Goal: Information Seeking & Learning: Learn about a topic

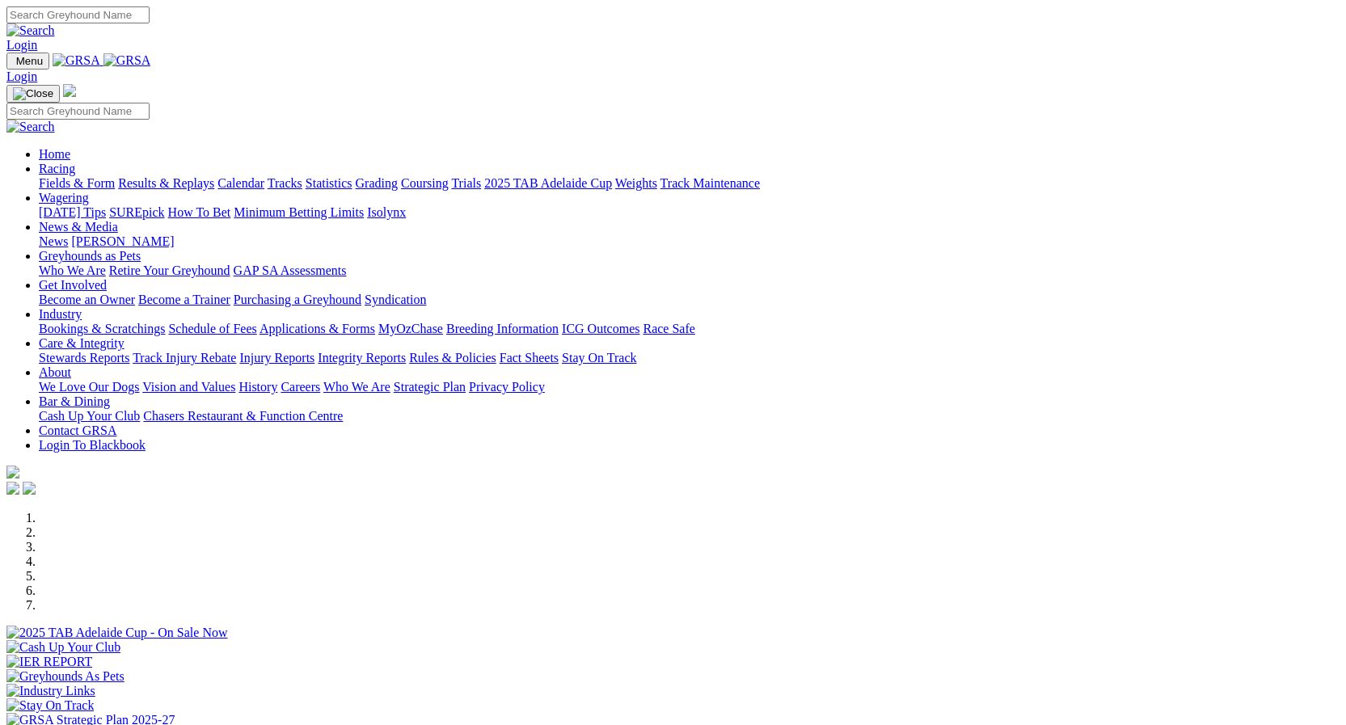
click at [352, 176] on link "Statistics" at bounding box center [329, 183] width 47 height 14
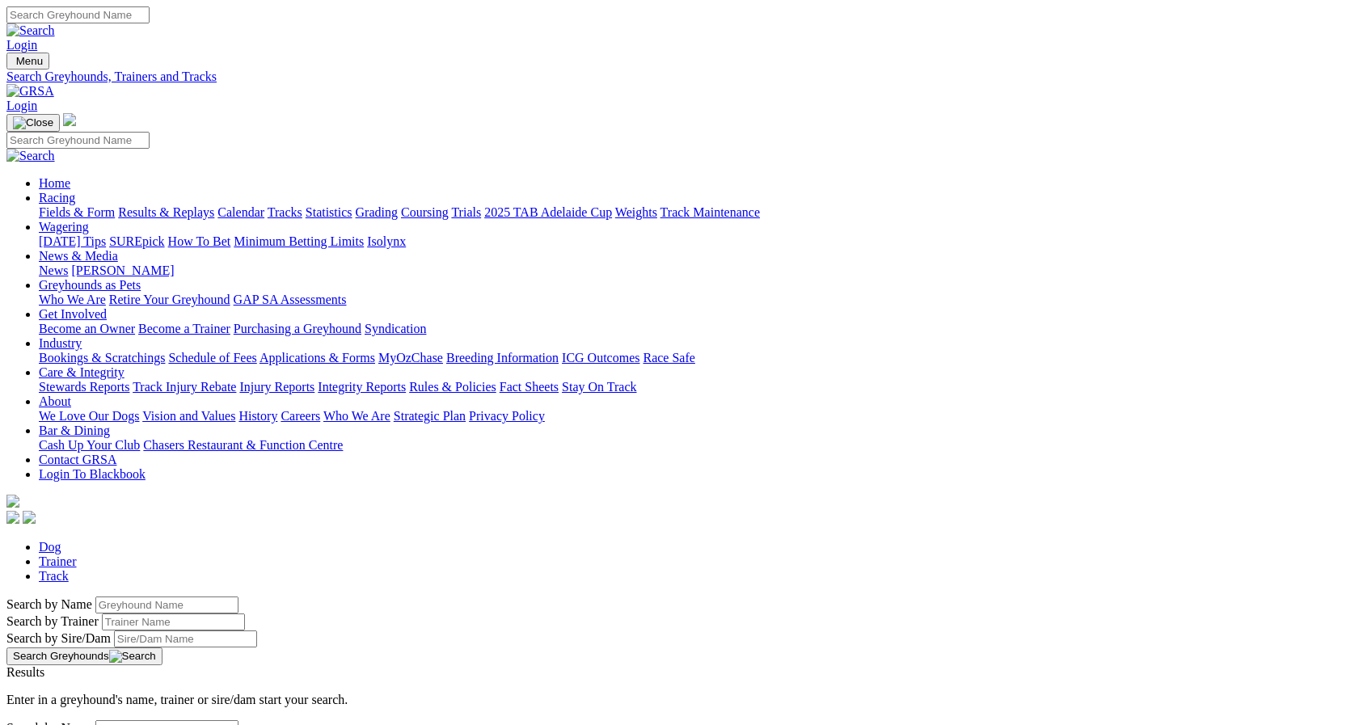
click at [238, 597] on input "Search by Greyhound name" at bounding box center [166, 605] width 143 height 17
type input "skidadle arlo"
click at [162, 647] on button "Search Greyhounds" at bounding box center [84, 656] width 156 height 18
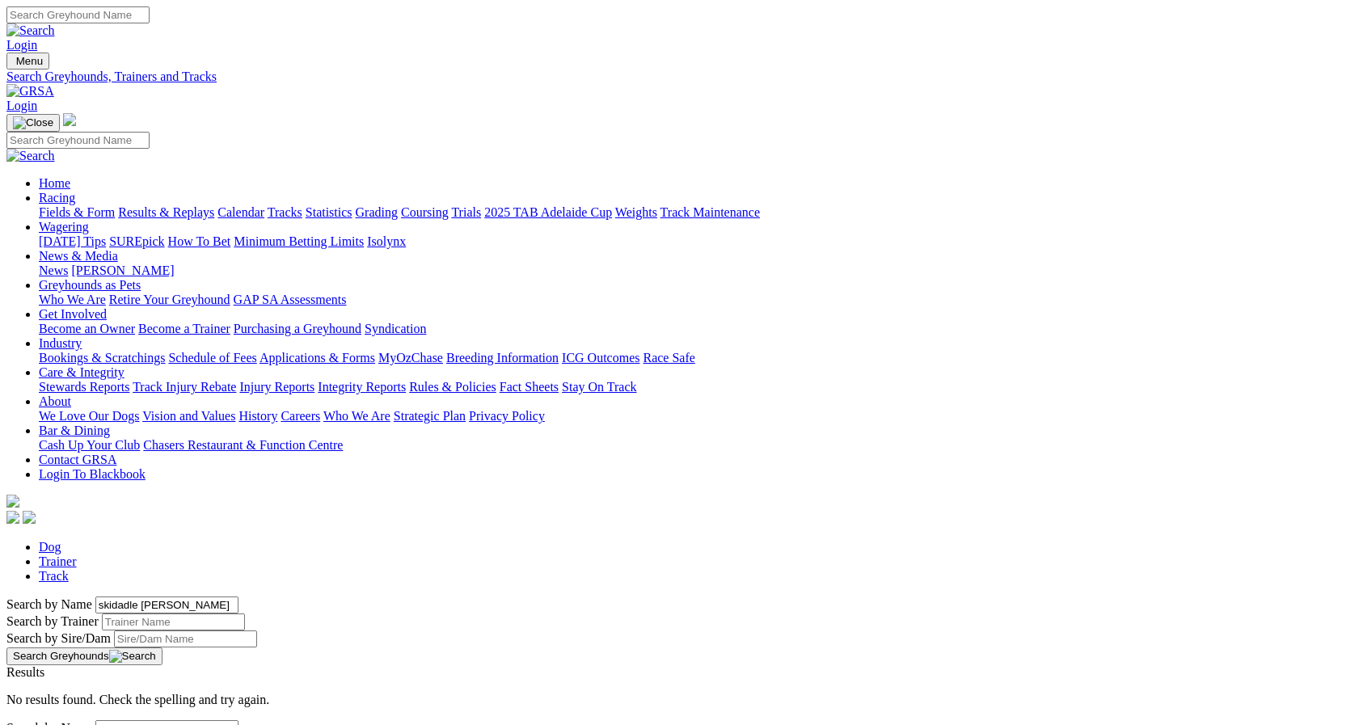
click at [162, 647] on button "Search Greyhounds" at bounding box center [84, 656] width 156 height 18
click at [238, 597] on input "skidadle arlo" at bounding box center [166, 605] width 143 height 17
click at [68, 205] on link "Fields & Form" at bounding box center [77, 212] width 76 height 14
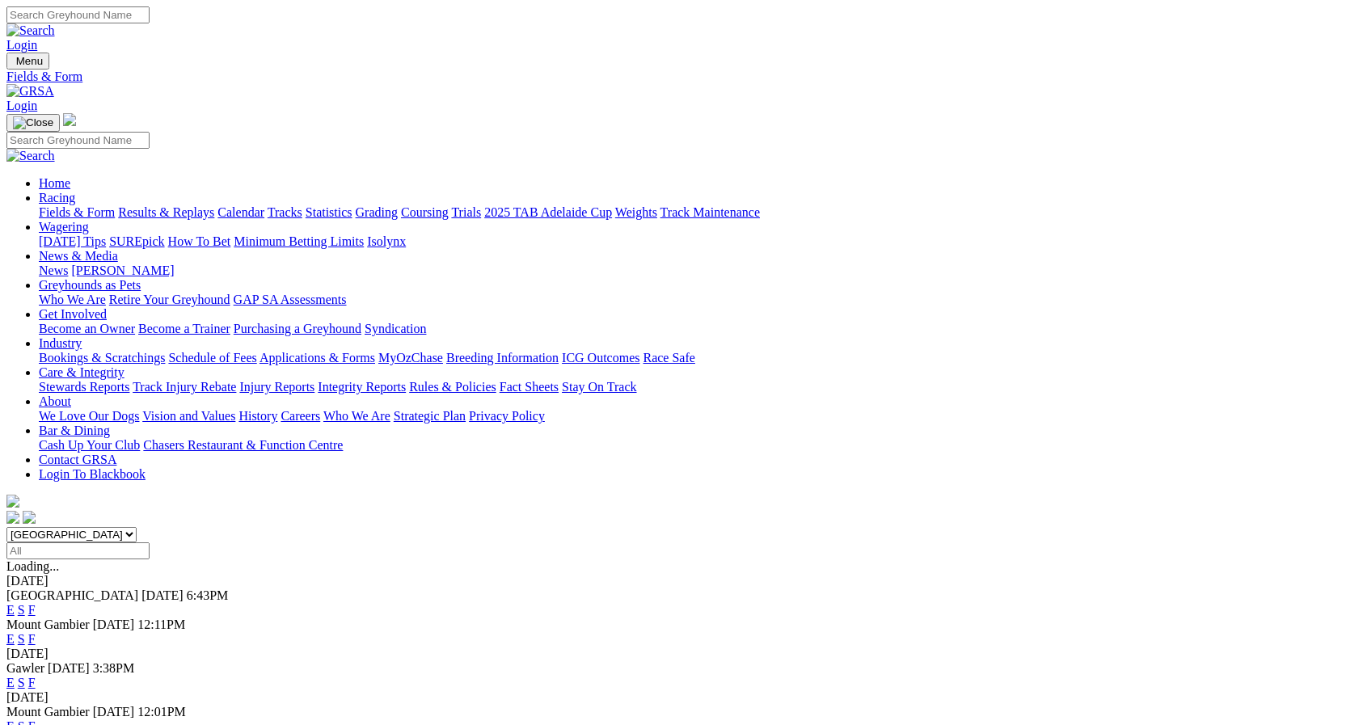
click at [137, 527] on select "South Australia New South Wales Northern Territory Queensland Tasmania Victoria…" at bounding box center [71, 534] width 130 height 15
select select "[GEOGRAPHIC_DATA]"
click at [137, 527] on select "South Australia New South Wales Northern Territory Queensland Tasmania Victoria…" at bounding box center [71, 534] width 130 height 15
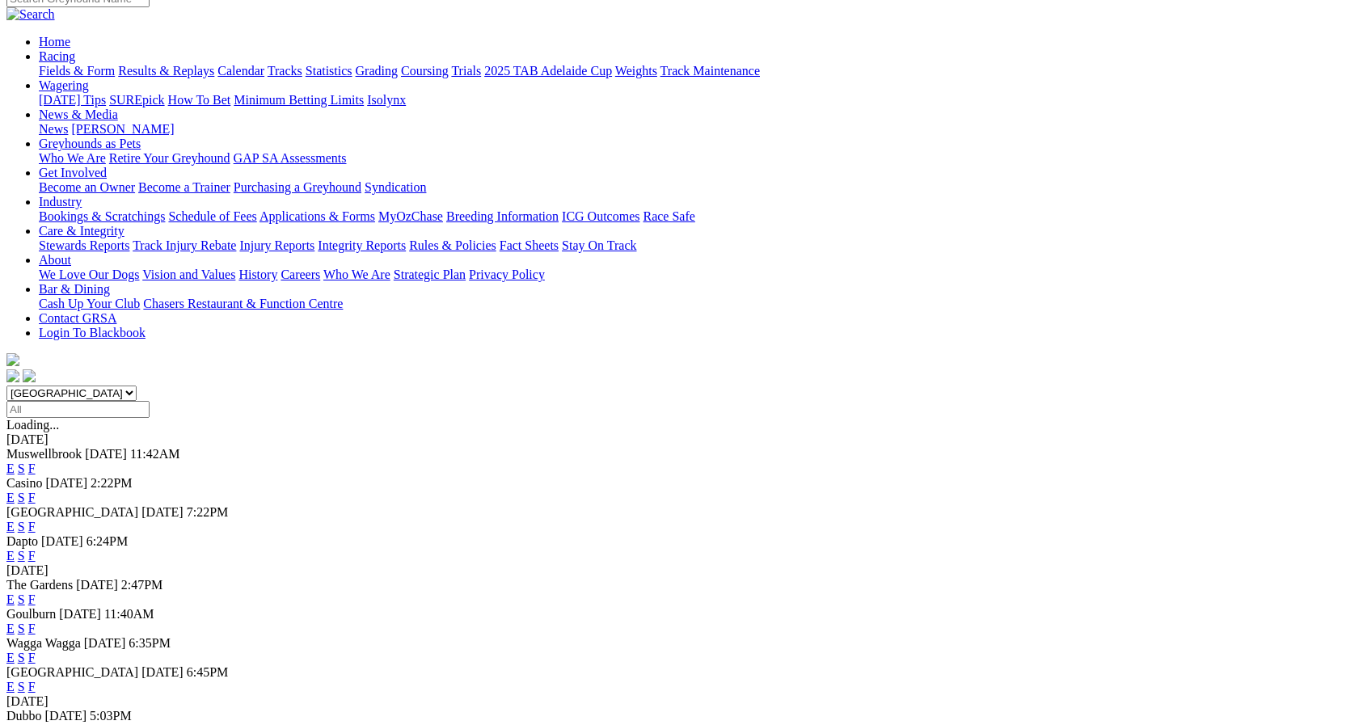
scroll to position [162, 0]
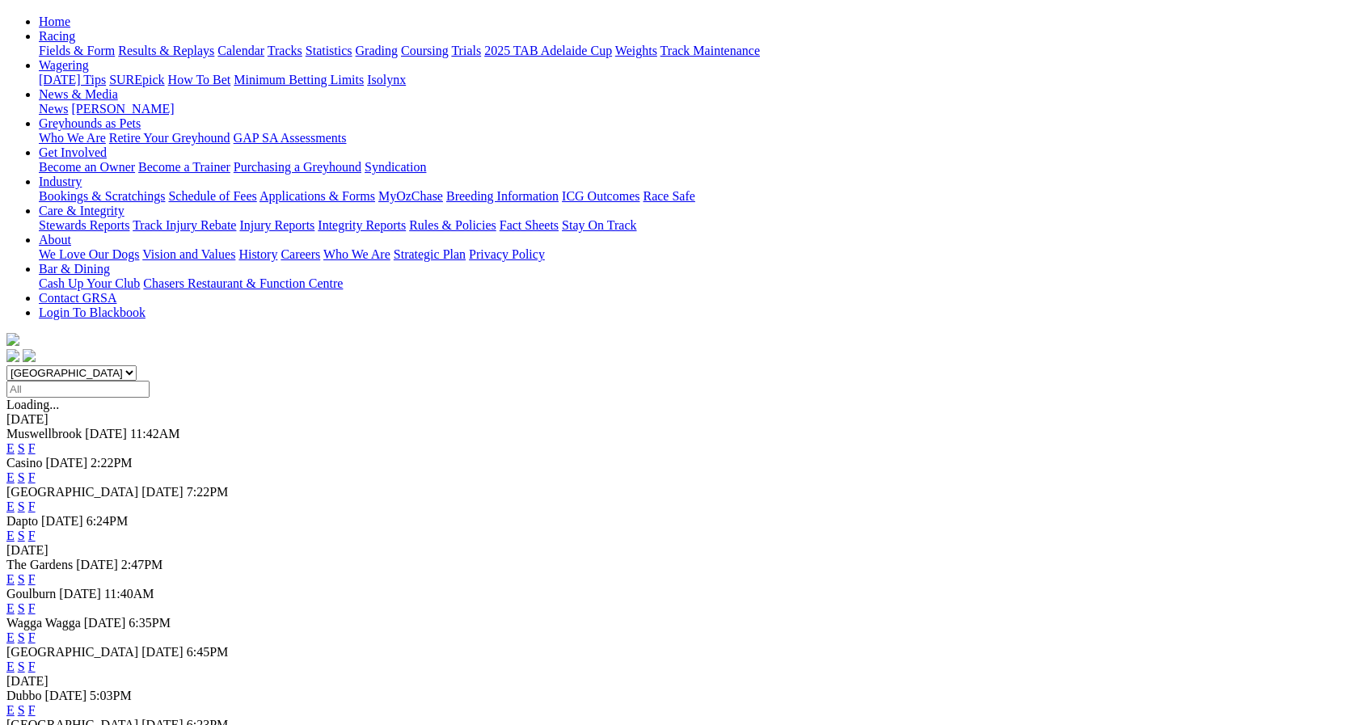
click at [36, 529] on link "F" at bounding box center [31, 536] width 7 height 14
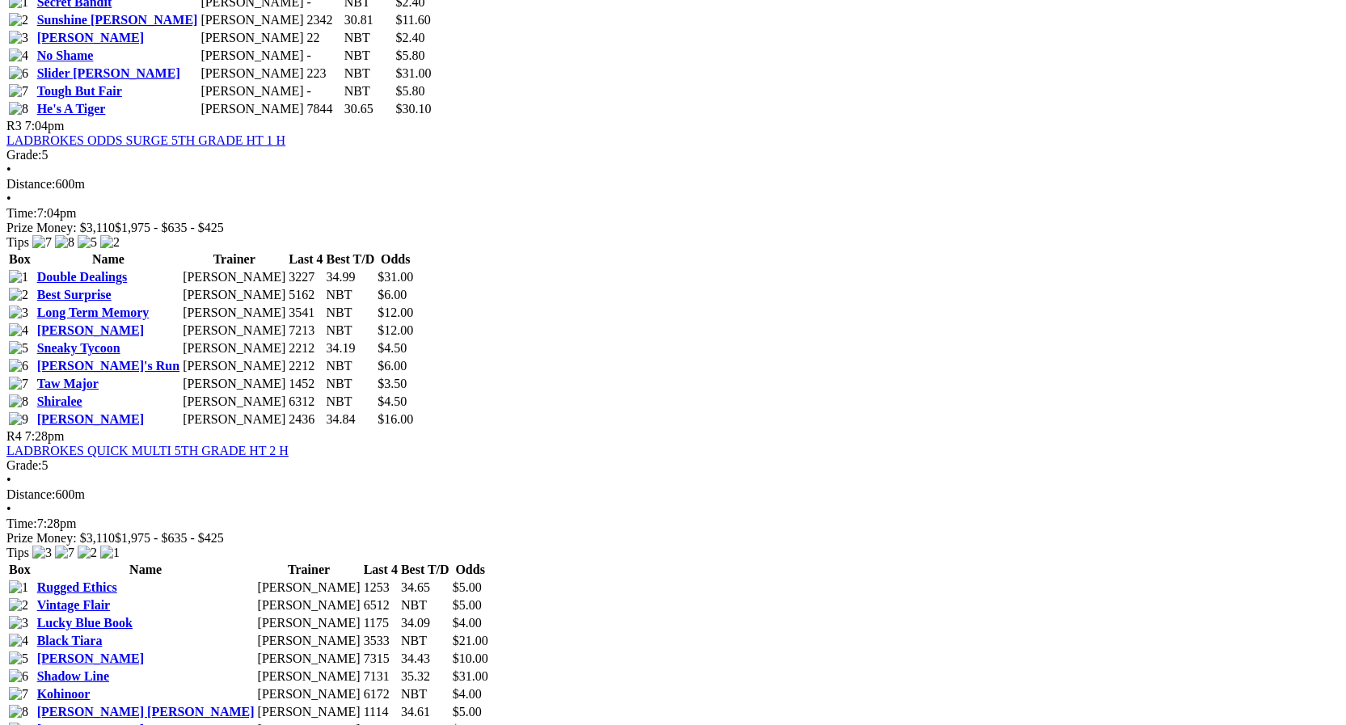
scroll to position [1455, 0]
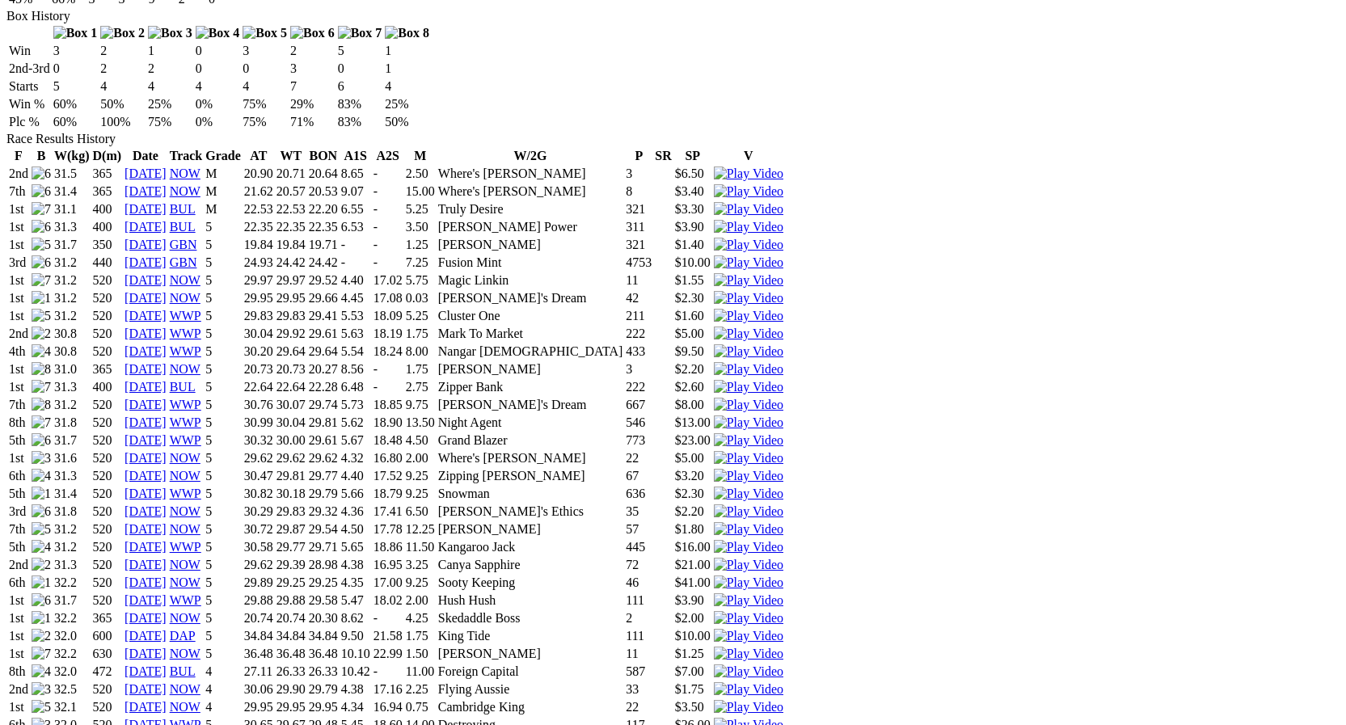
scroll to position [970, 0]
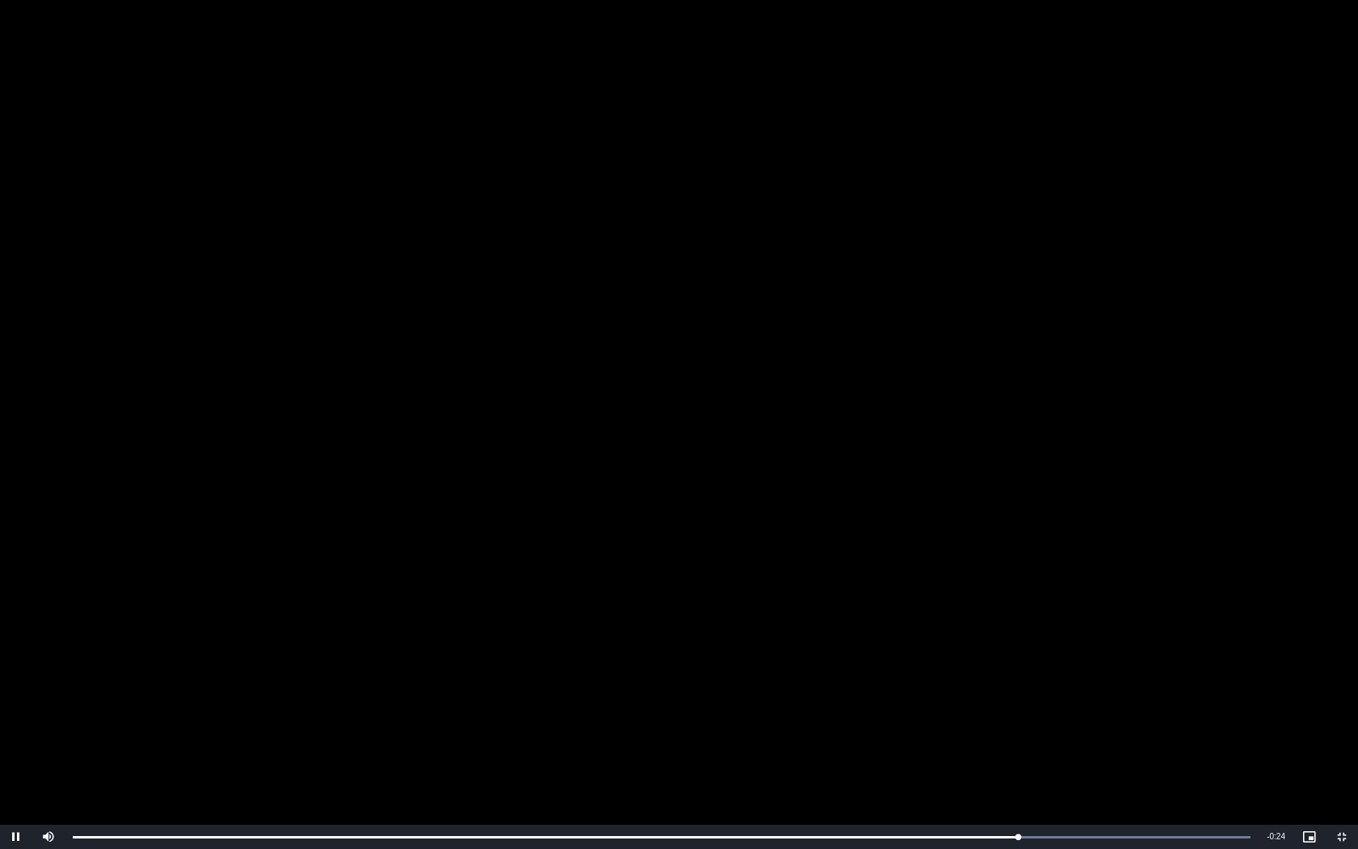
click at [816, 631] on video "To view this video please enable JavaScript, and consider upgrading to a web br…" at bounding box center [679, 424] width 1358 height 849
click at [1343, 724] on span "Video Player" at bounding box center [1342, 837] width 32 height 0
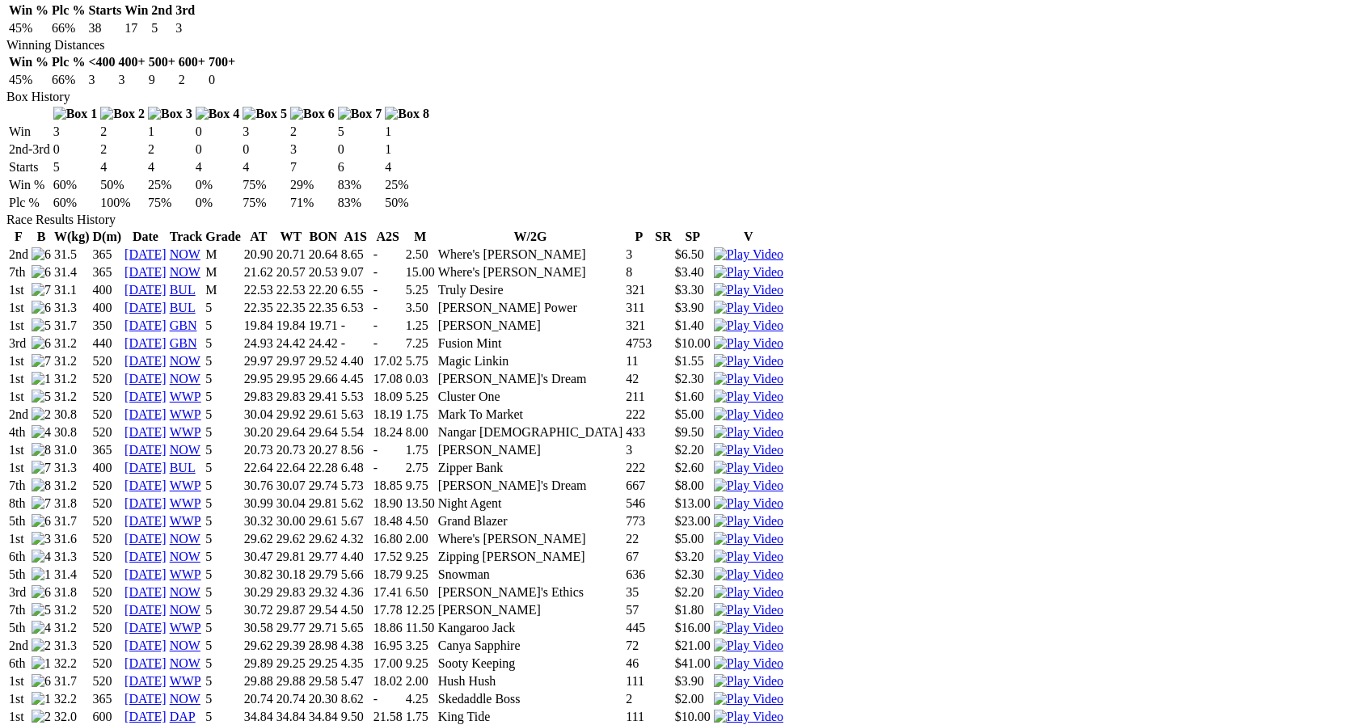
click at [783, 724] on img at bounding box center [749, 734] width 70 height 15
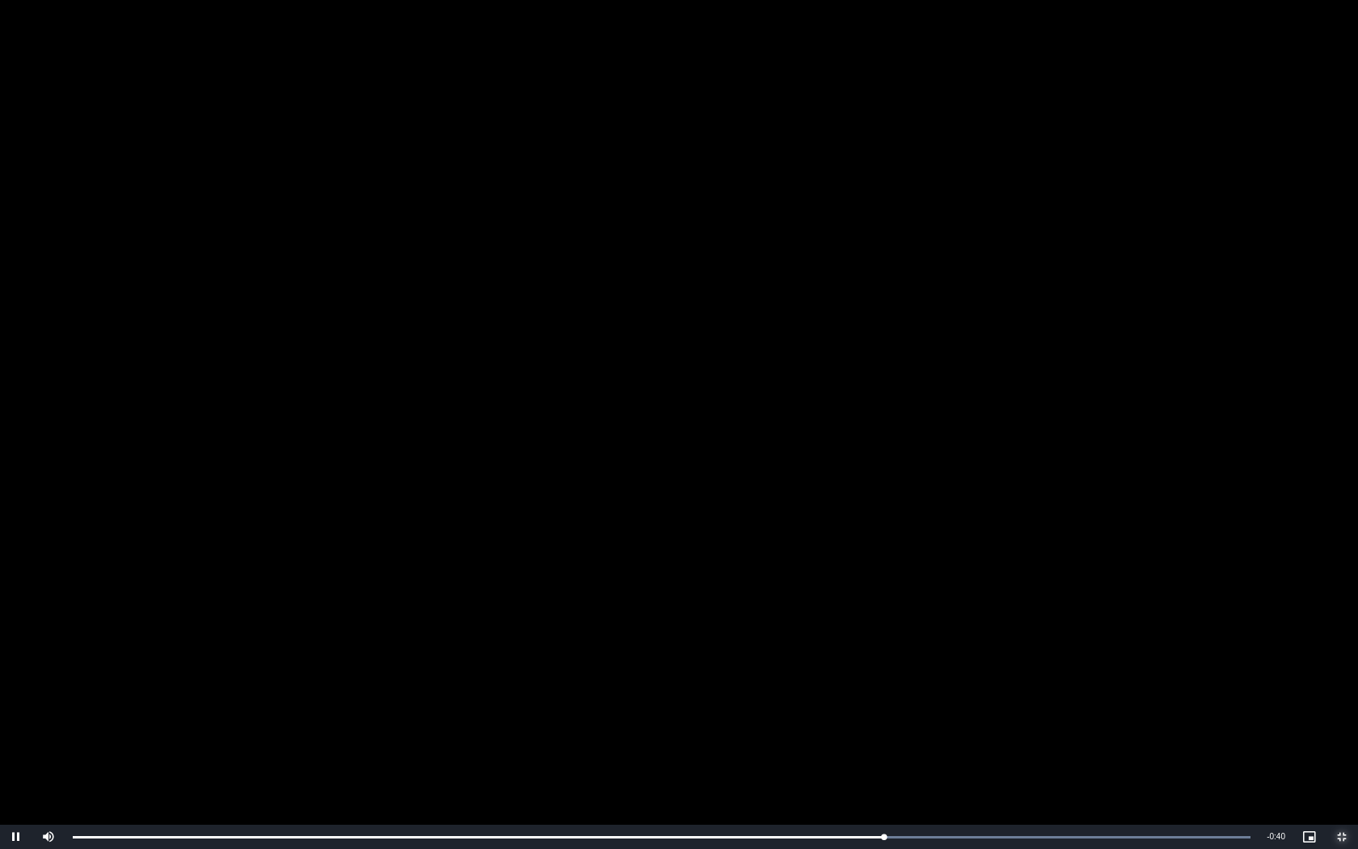
click at [1345, 724] on span "Video Player" at bounding box center [1342, 837] width 32 height 0
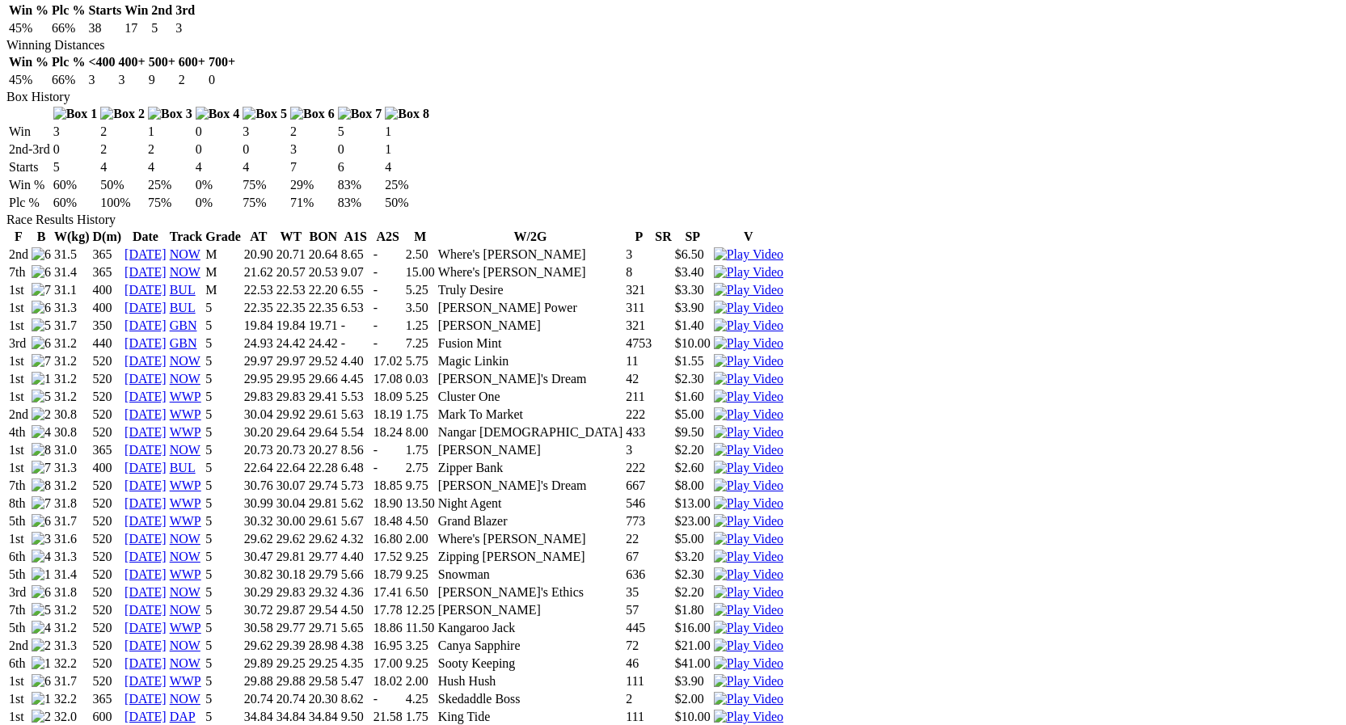
click at [783, 674] on img at bounding box center [749, 681] width 70 height 15
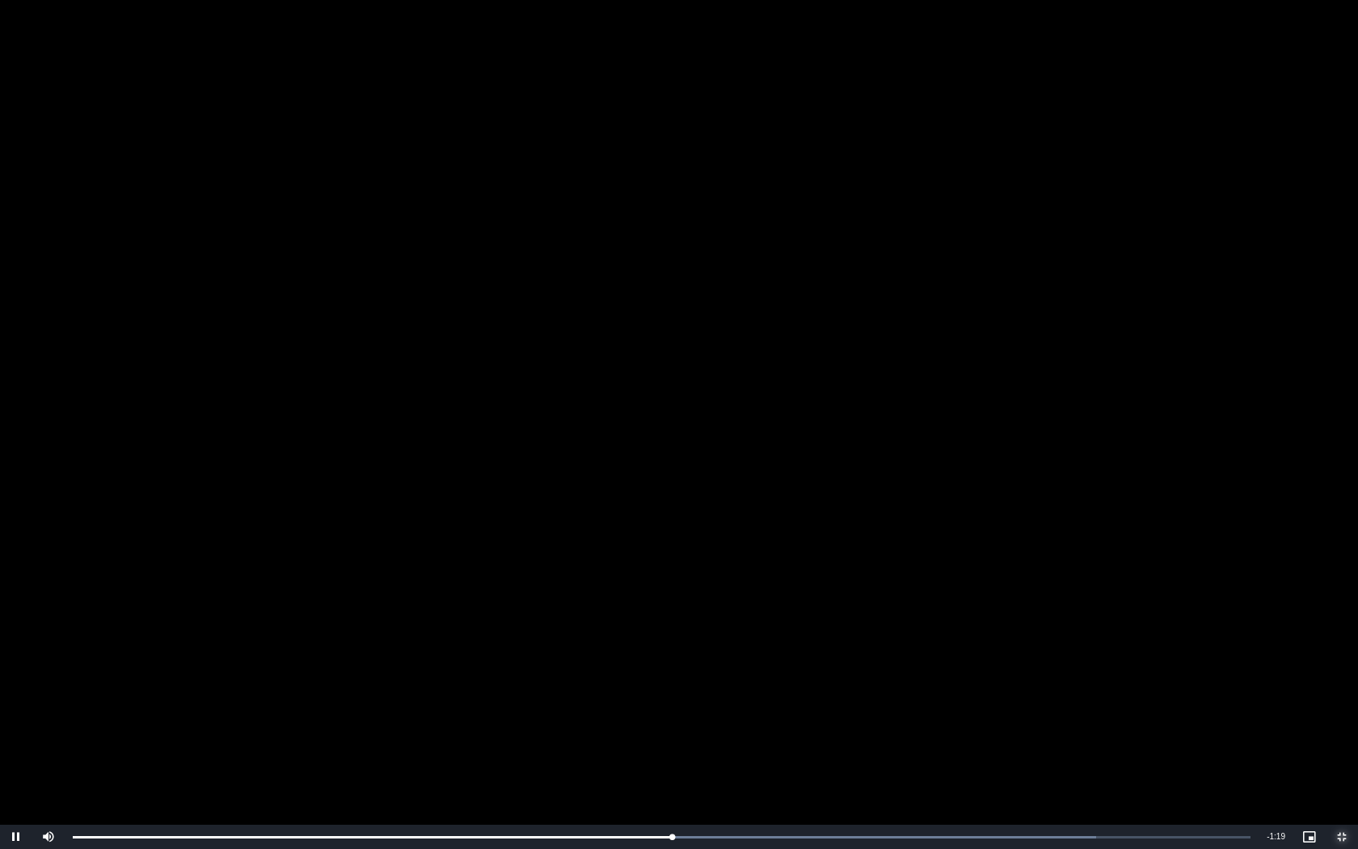
click at [1342, 724] on span "Video Player" at bounding box center [1342, 837] width 32 height 0
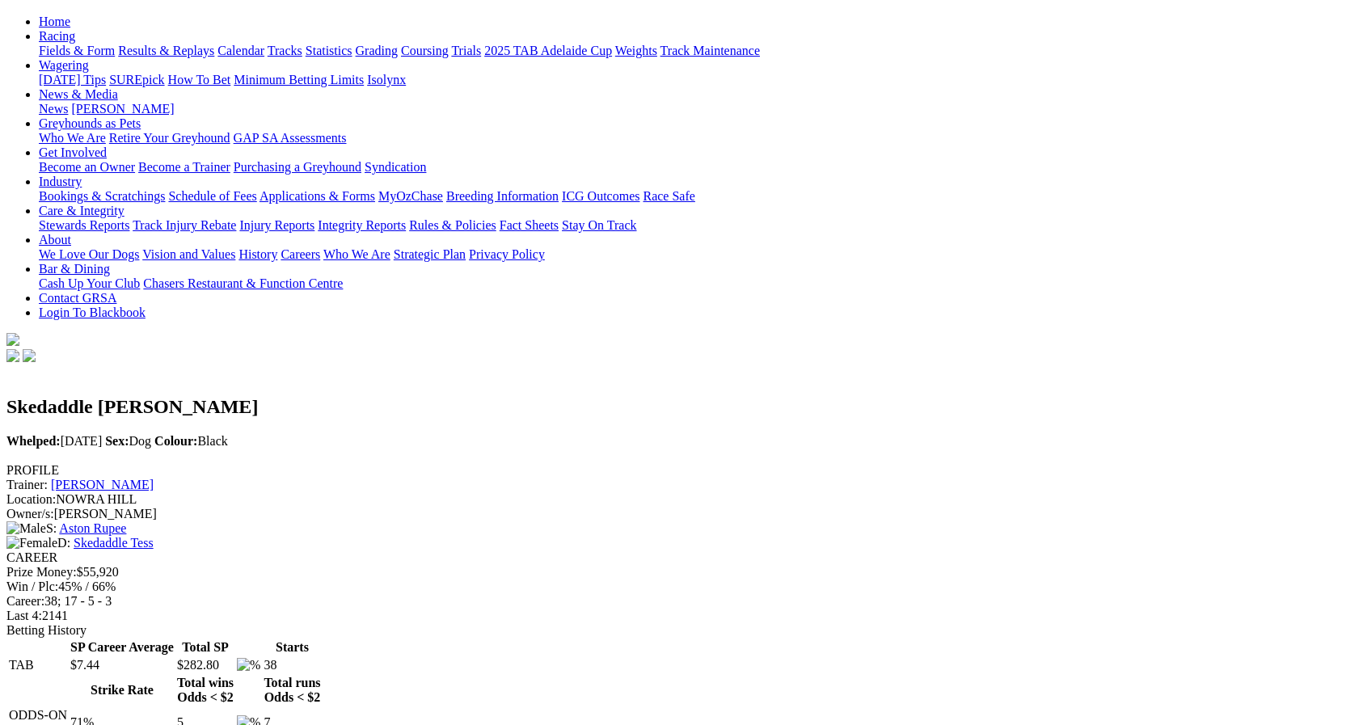
scroll to position [81, 0]
